Goal: Transaction & Acquisition: Purchase product/service

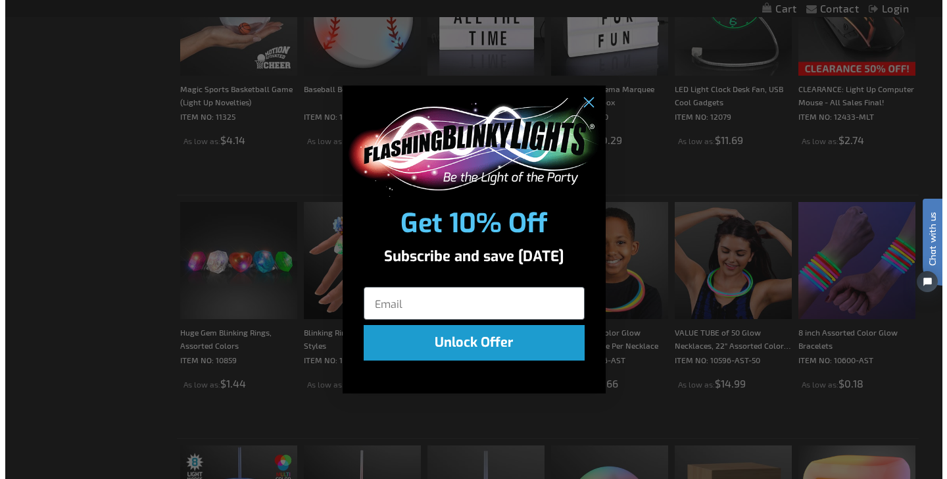
scroll to position [1898, 0]
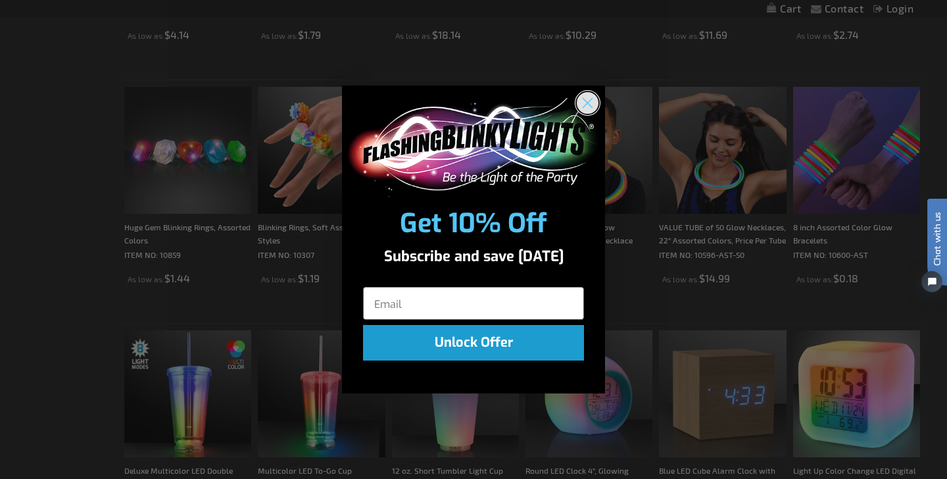
click at [581, 101] on circle "Close dialog" at bounding box center [588, 102] width 22 height 22
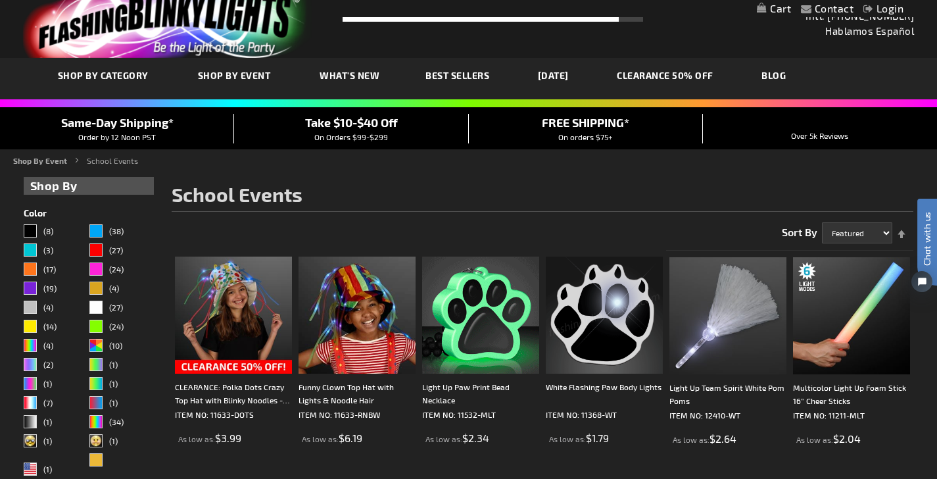
scroll to position [0, 0]
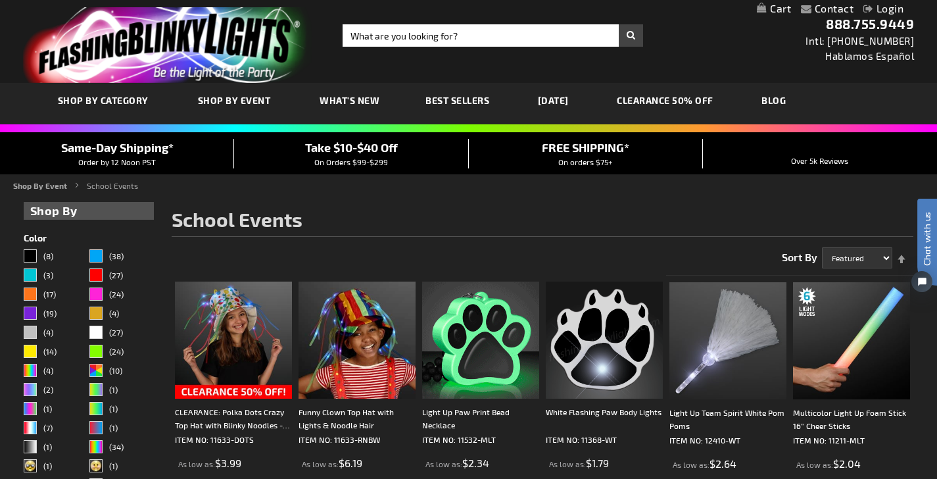
click at [455, 98] on span "Best Sellers" at bounding box center [457, 100] width 64 height 11
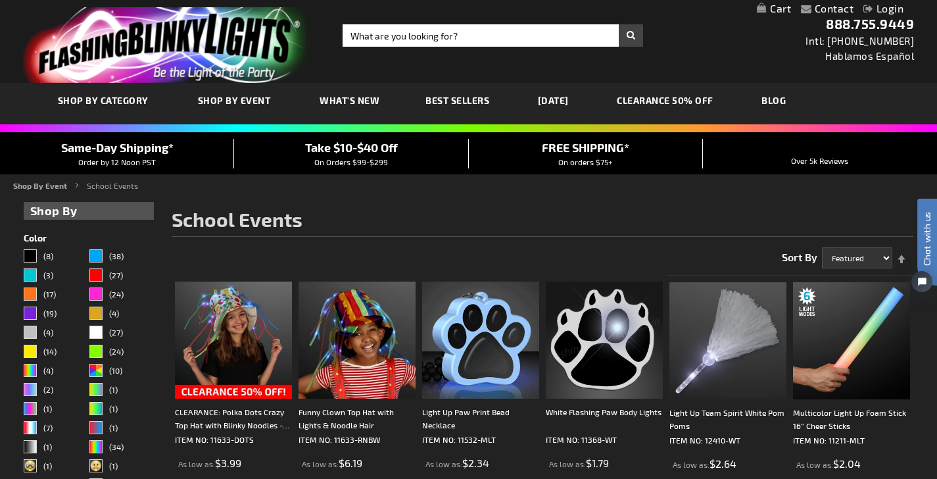
click at [454, 99] on span "Best Sellers" at bounding box center [457, 100] width 64 height 11
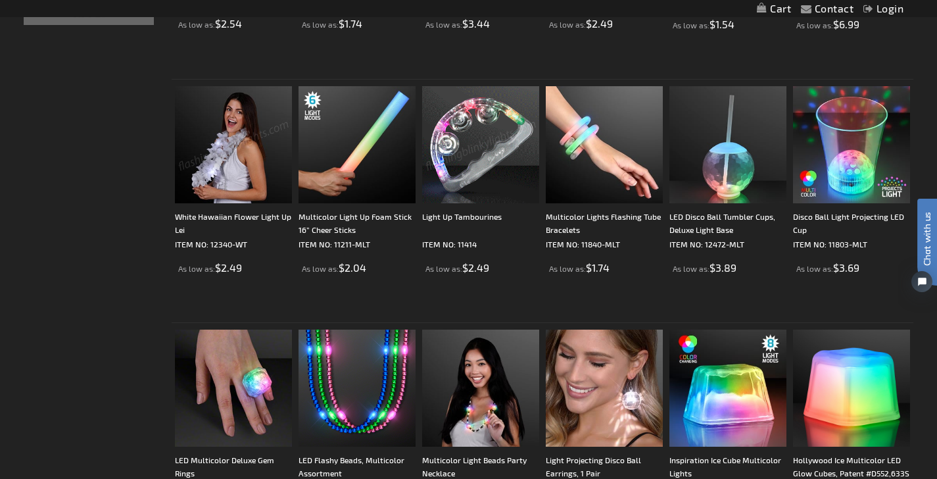
scroll to position [563, 0]
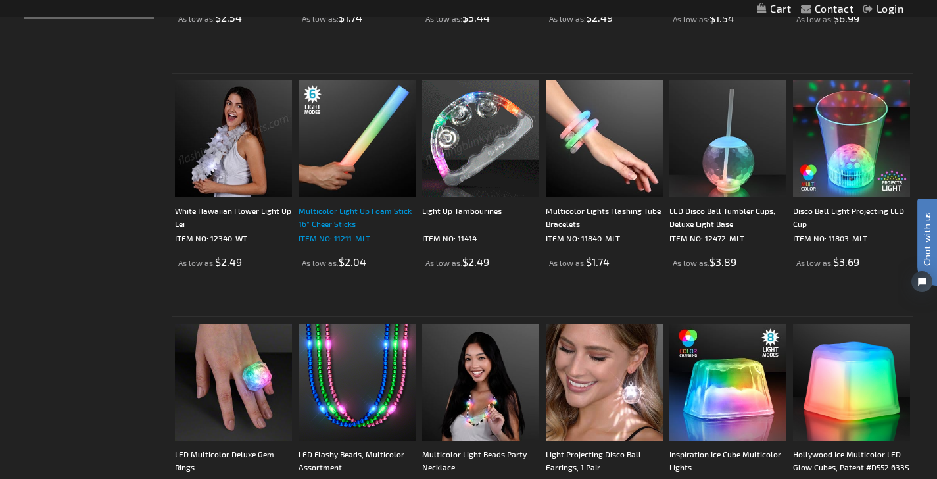
click at [310, 220] on div "Multicolor Light Up Foam Stick 16” Cheer Sticks" at bounding box center [356, 217] width 117 height 26
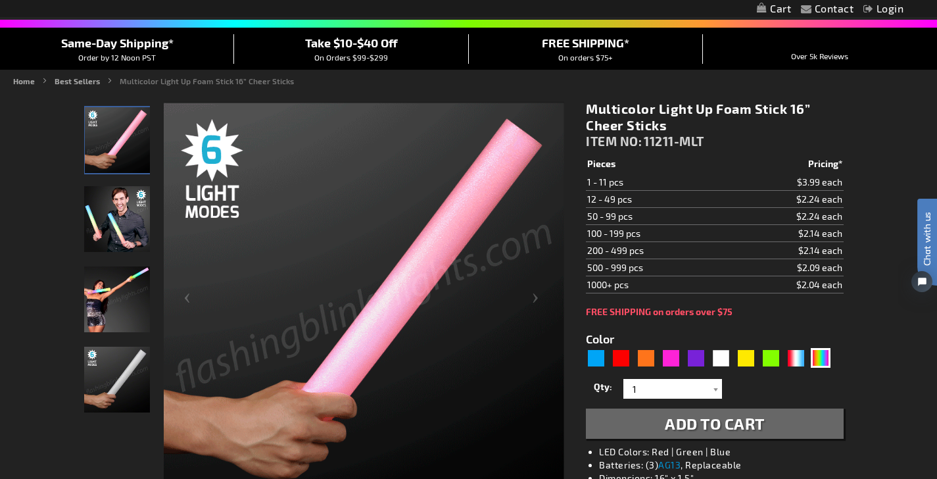
click at [685, 399] on div "Qty 1 2 3 4 5 6 7 8 9 10 11 12 24 36 48 60 72 84 96 108 120 132 144 156 168" at bounding box center [714, 388] width 257 height 26
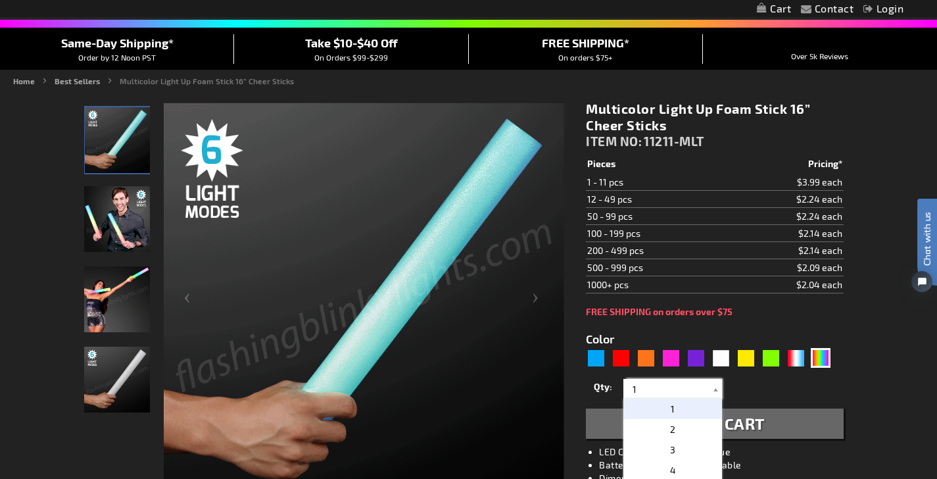
click at [684, 387] on input "1" at bounding box center [674, 389] width 95 height 20
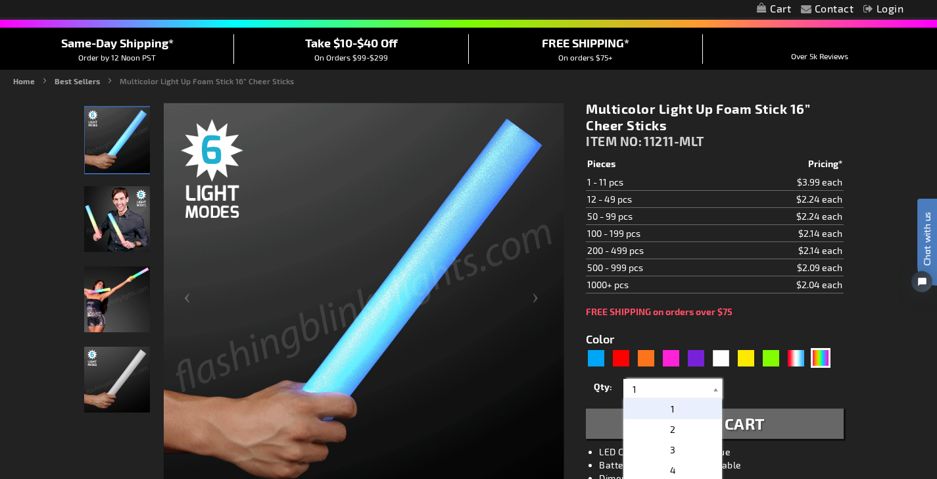
click at [684, 387] on input "1" at bounding box center [674, 389] width 95 height 20
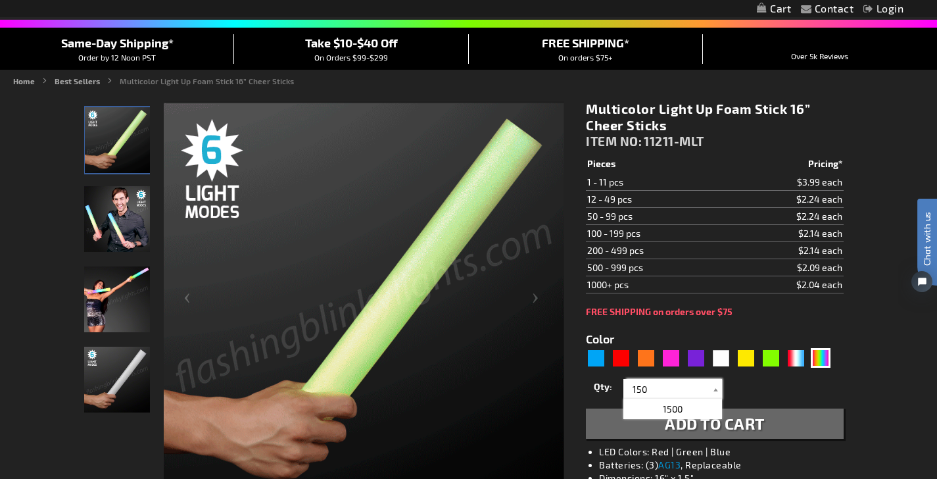
type input "150"
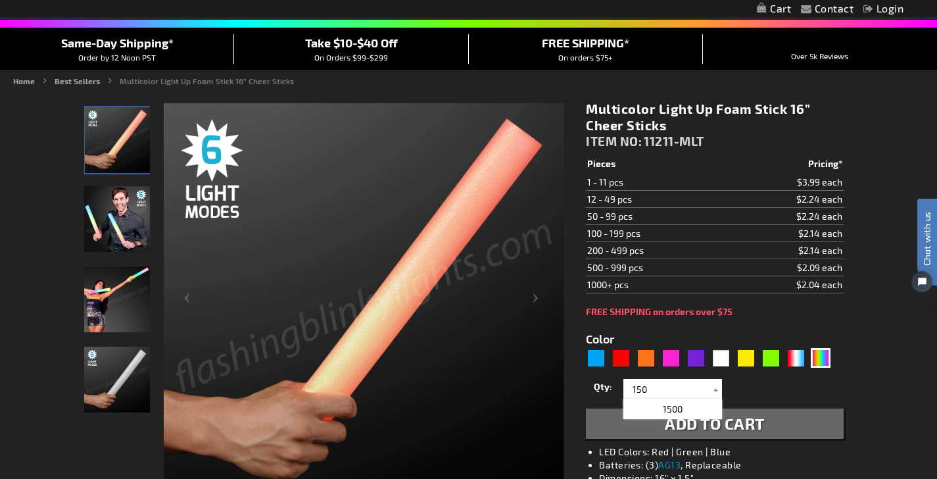
click at [755, 377] on div "Qty 1 2 3 4 5 6 7 8 9 10 11 12 24 36 48 60 72 84 96 108 120 132 144 156 168" at bounding box center [714, 388] width 257 height 26
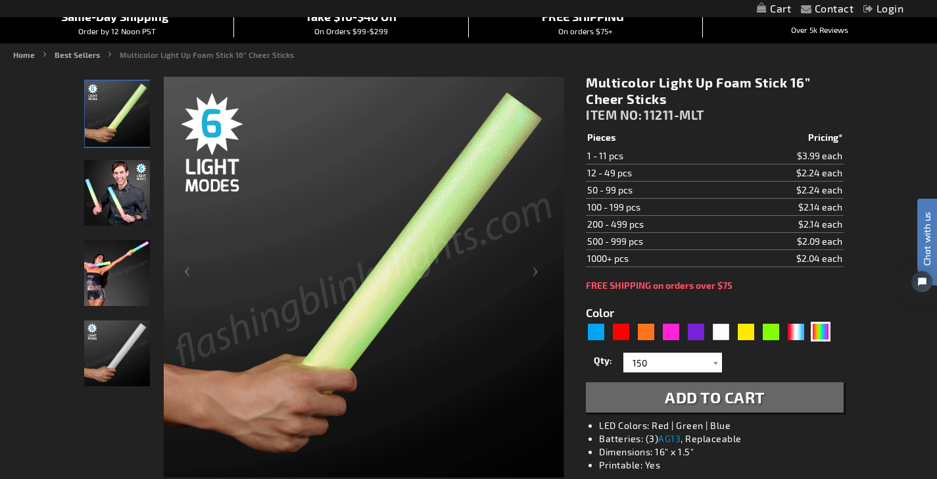
scroll to position [159, 0]
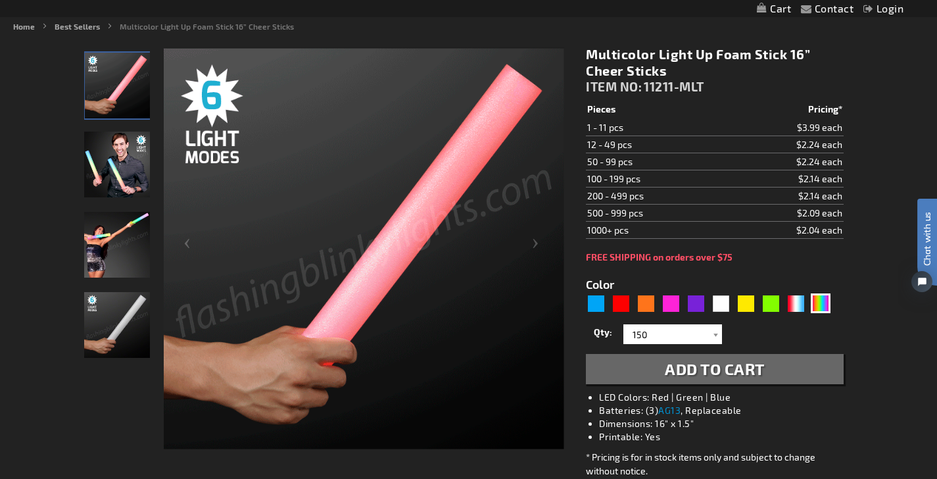
click at [730, 366] on span "Add to Cart" at bounding box center [715, 368] width 100 height 19
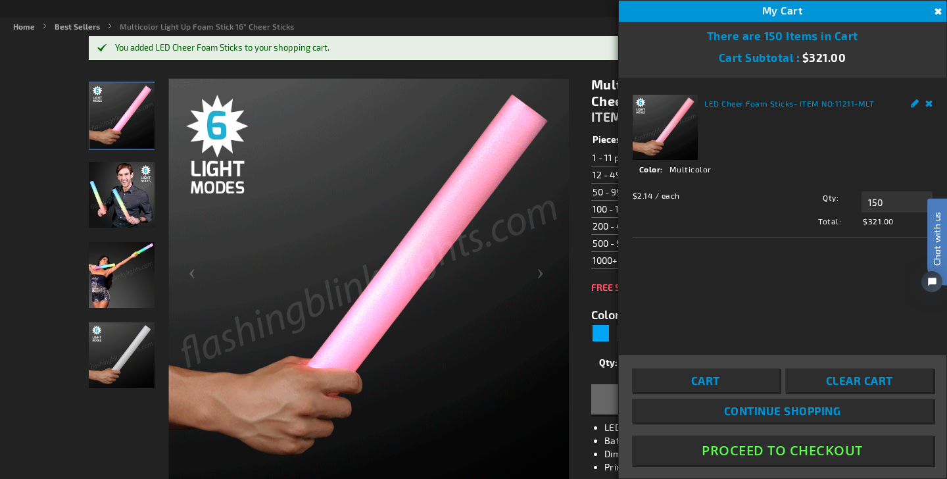
click at [936, 9] on button "Close" at bounding box center [936, 12] width 14 height 14
